Goal: Check status: Check status

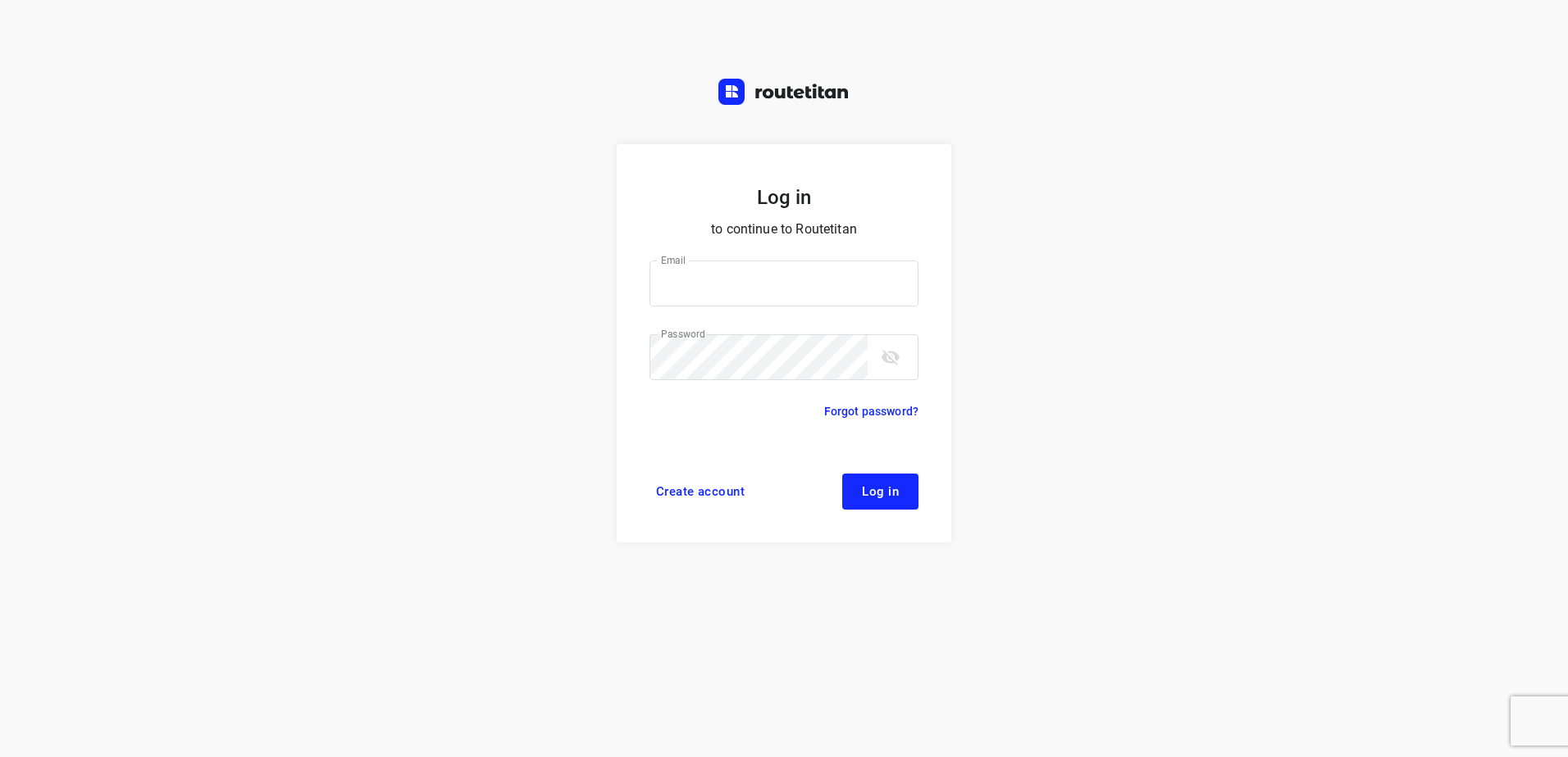
type input "horeca@kaddour.nl"
click at [861, 507] on button "Log in" at bounding box center [880, 492] width 76 height 36
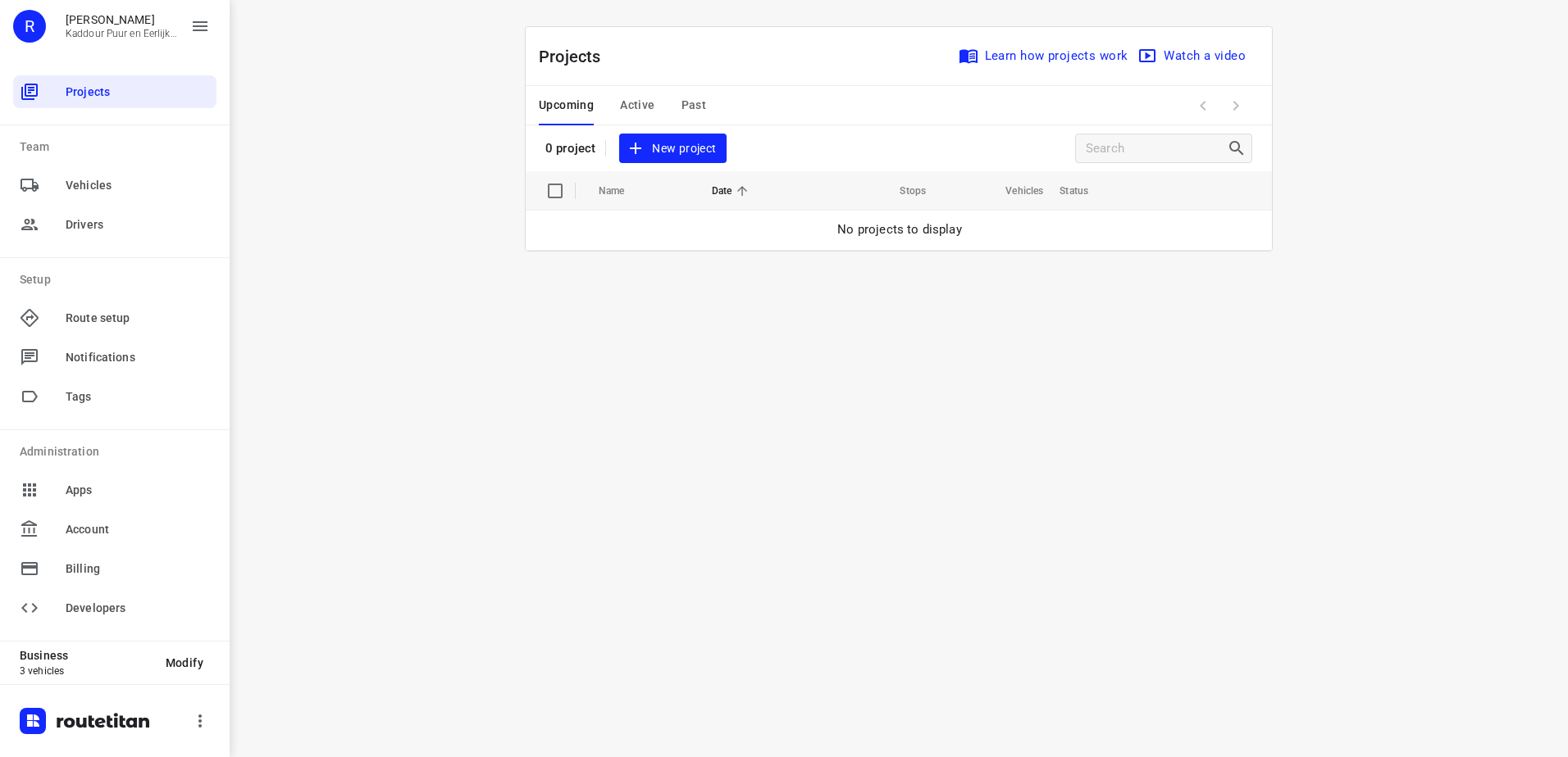
click at [656, 104] on div "Upcoming Active Past" at bounding box center [635, 105] width 193 height 39
click at [638, 104] on span "Active" at bounding box center [637, 104] width 35 height 21
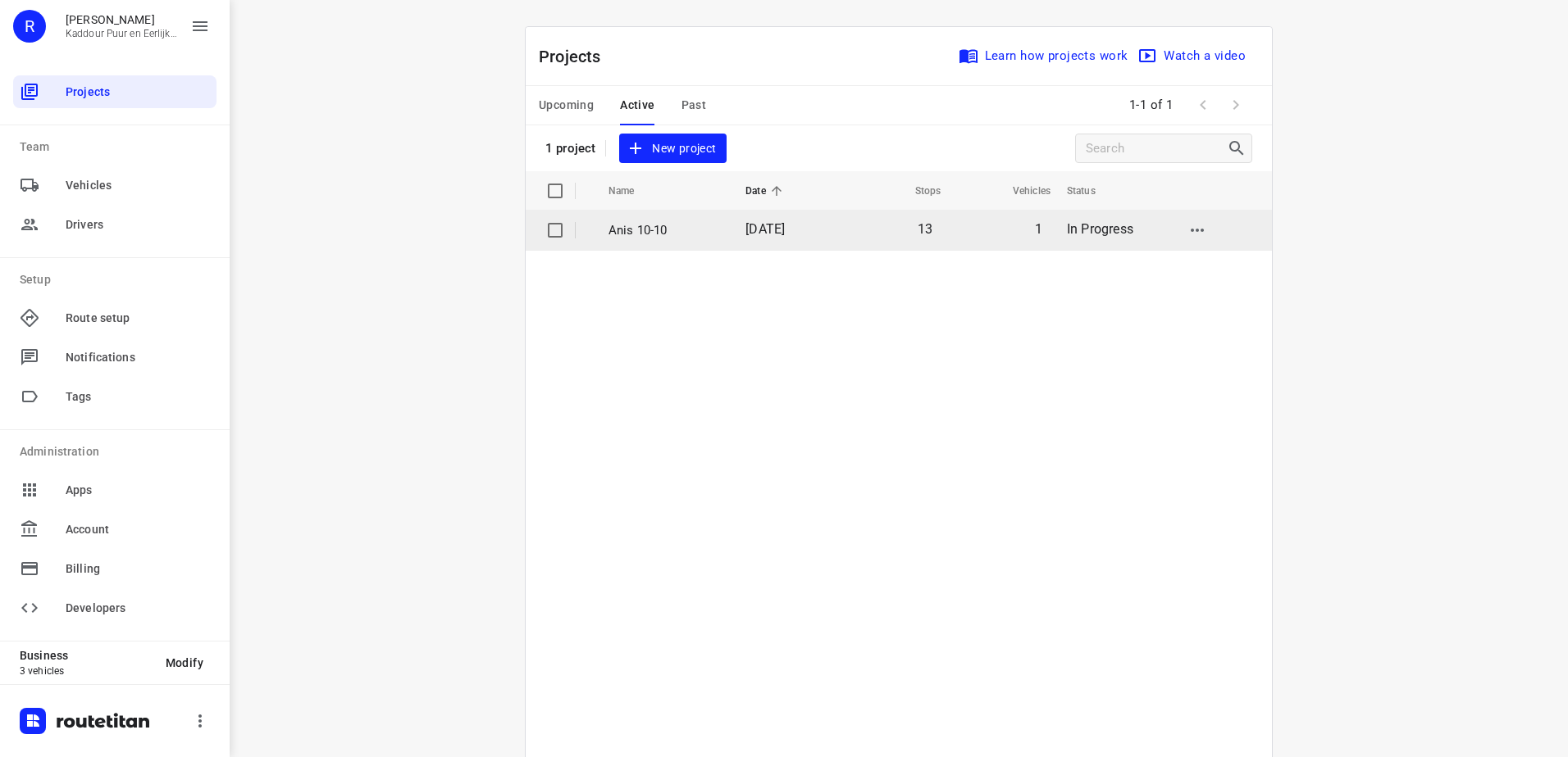
click at [702, 236] on p "Anis 10-10" at bounding box center [665, 230] width 112 height 19
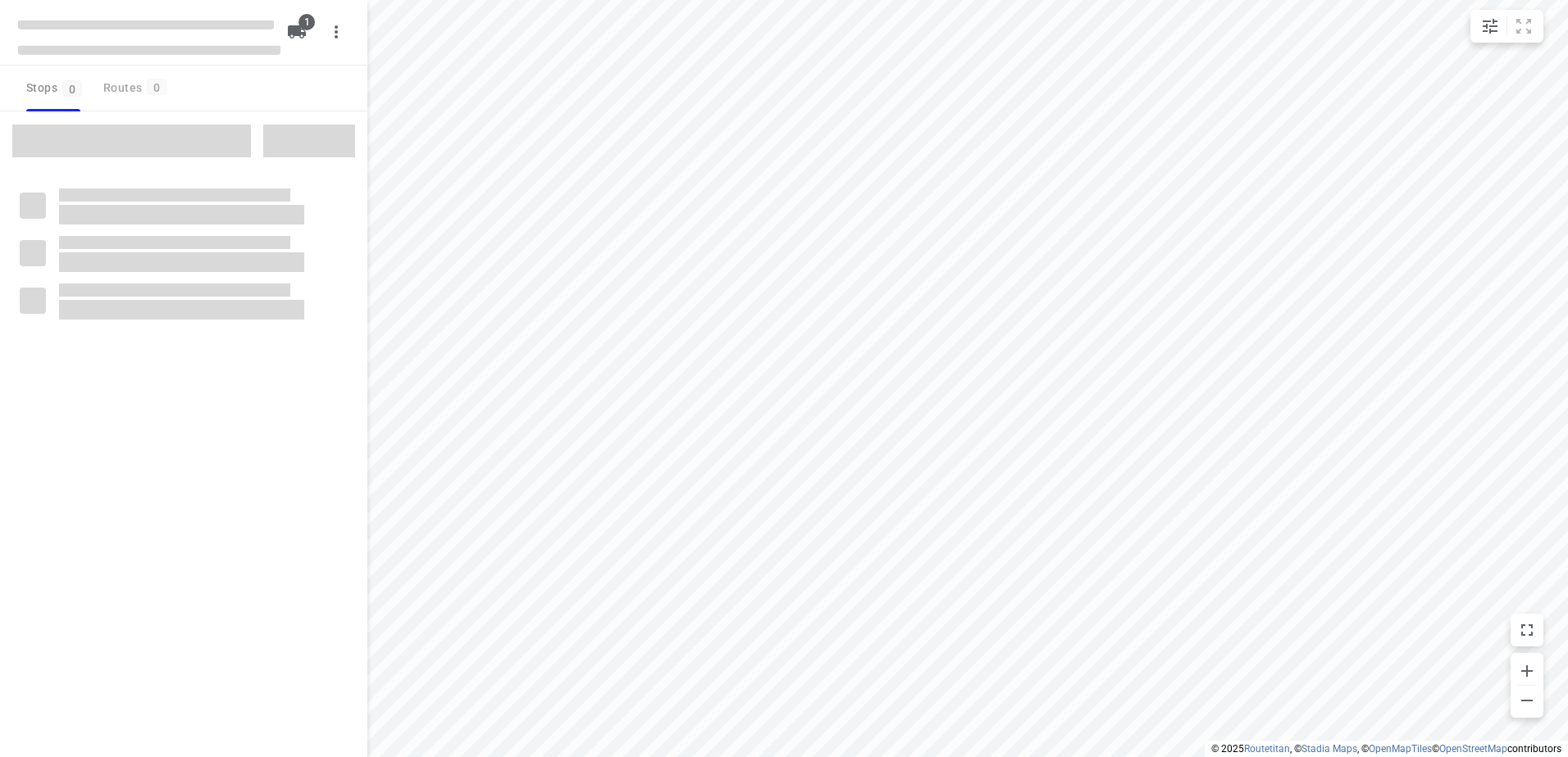
type input "distance"
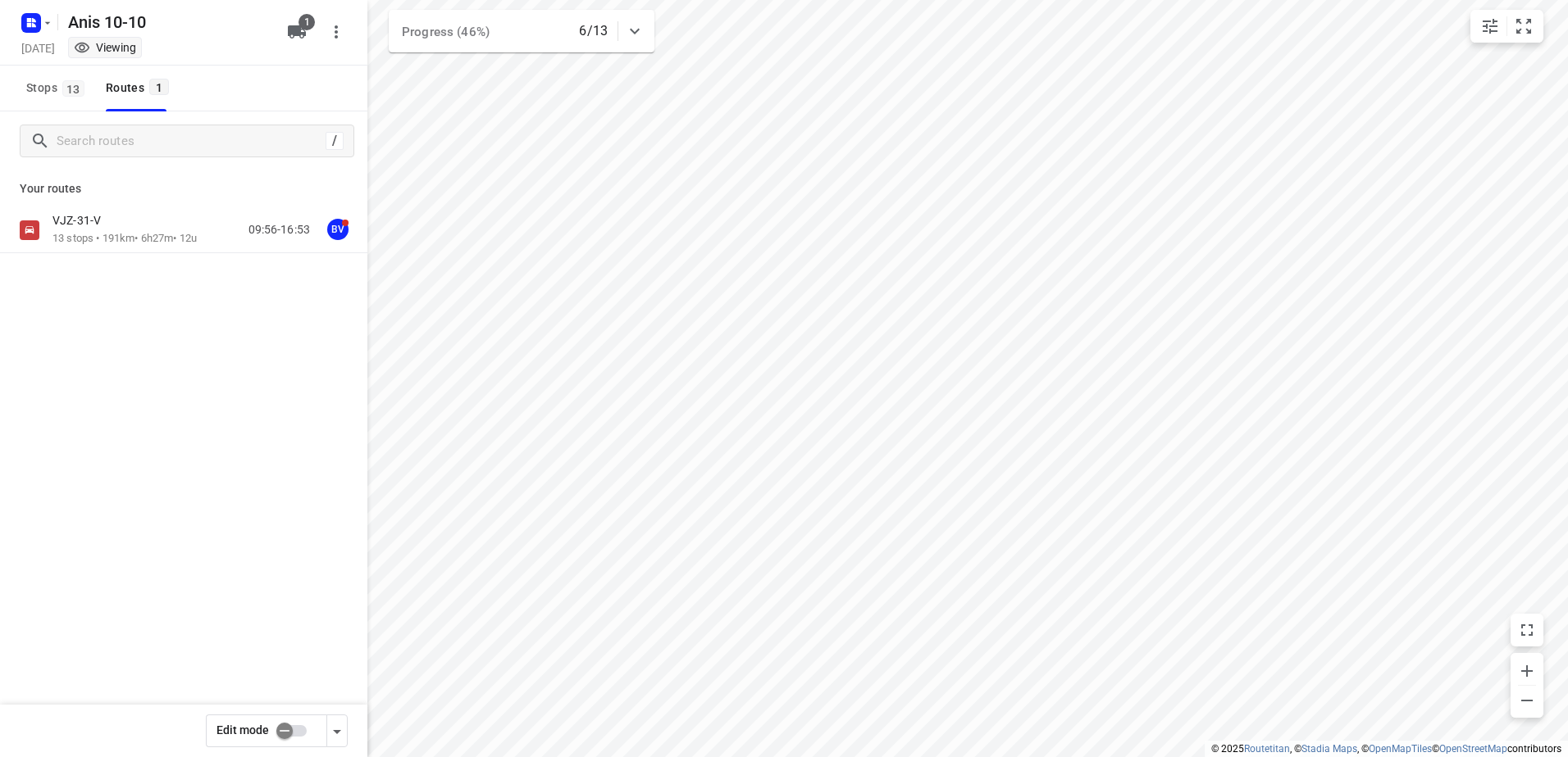
click at [114, 236] on p "13 stops • 191km • 6h27m • 12u" at bounding box center [124, 239] width 144 height 16
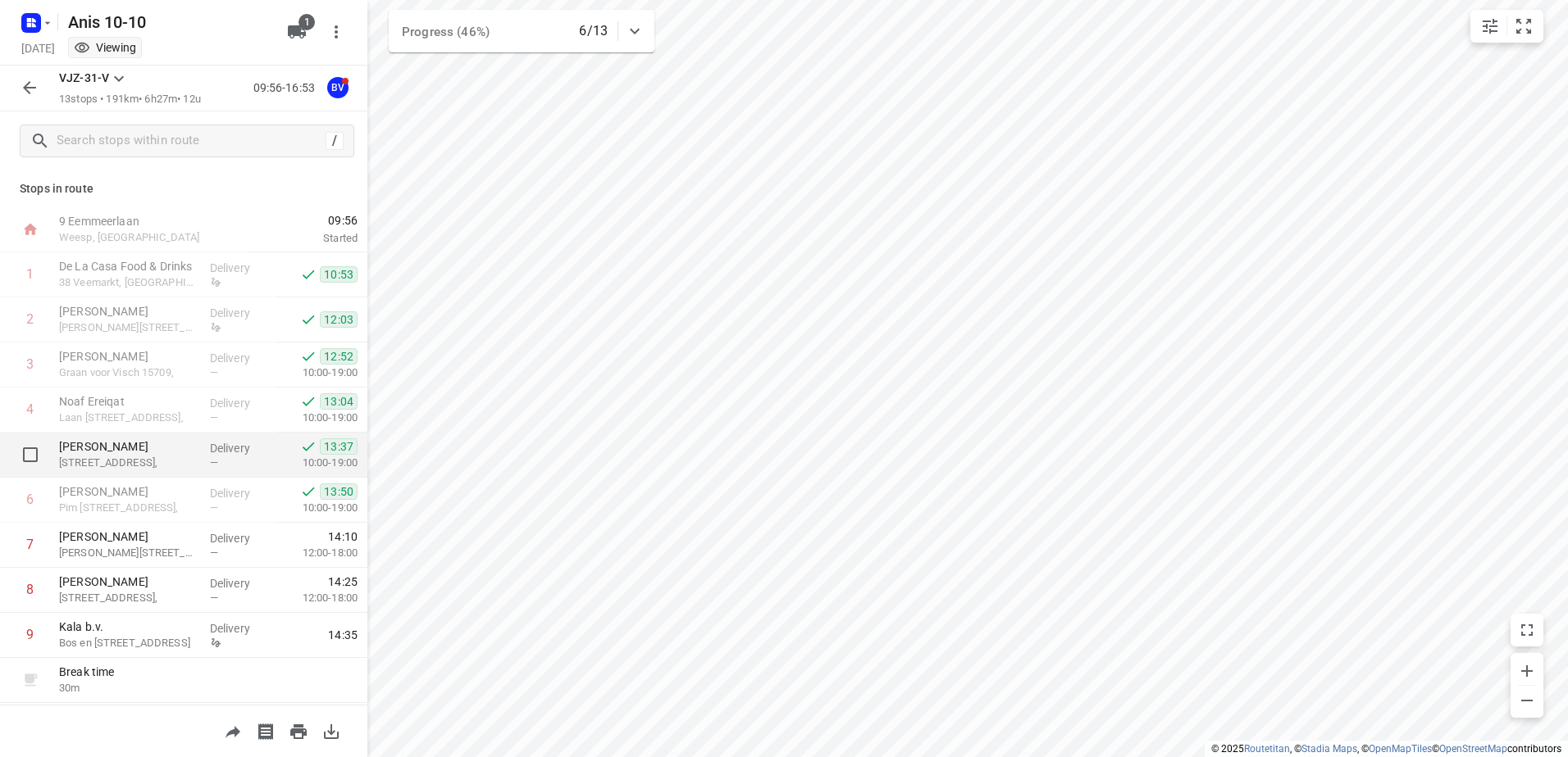
scroll to position [224, 0]
